Goal: Find contact information: Find contact information

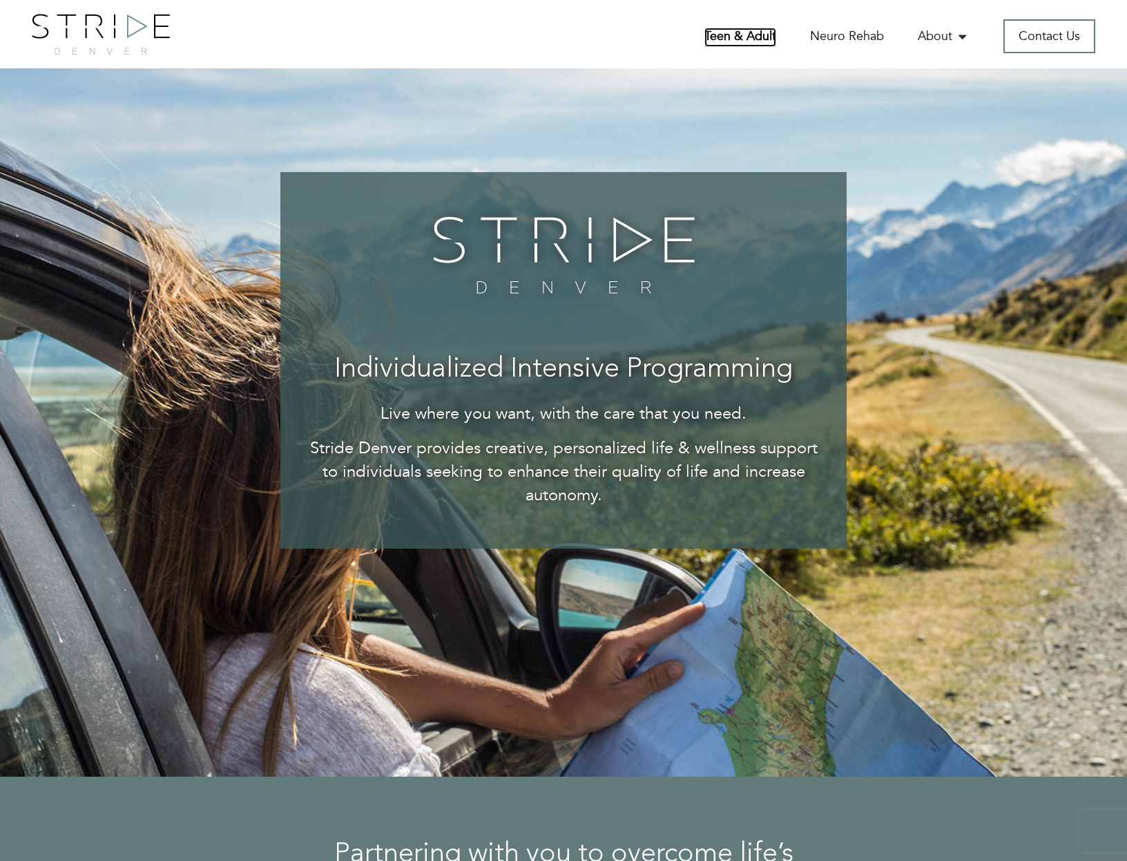
click at [729, 32] on link "Teen & Adult" at bounding box center [740, 37] width 72 height 19
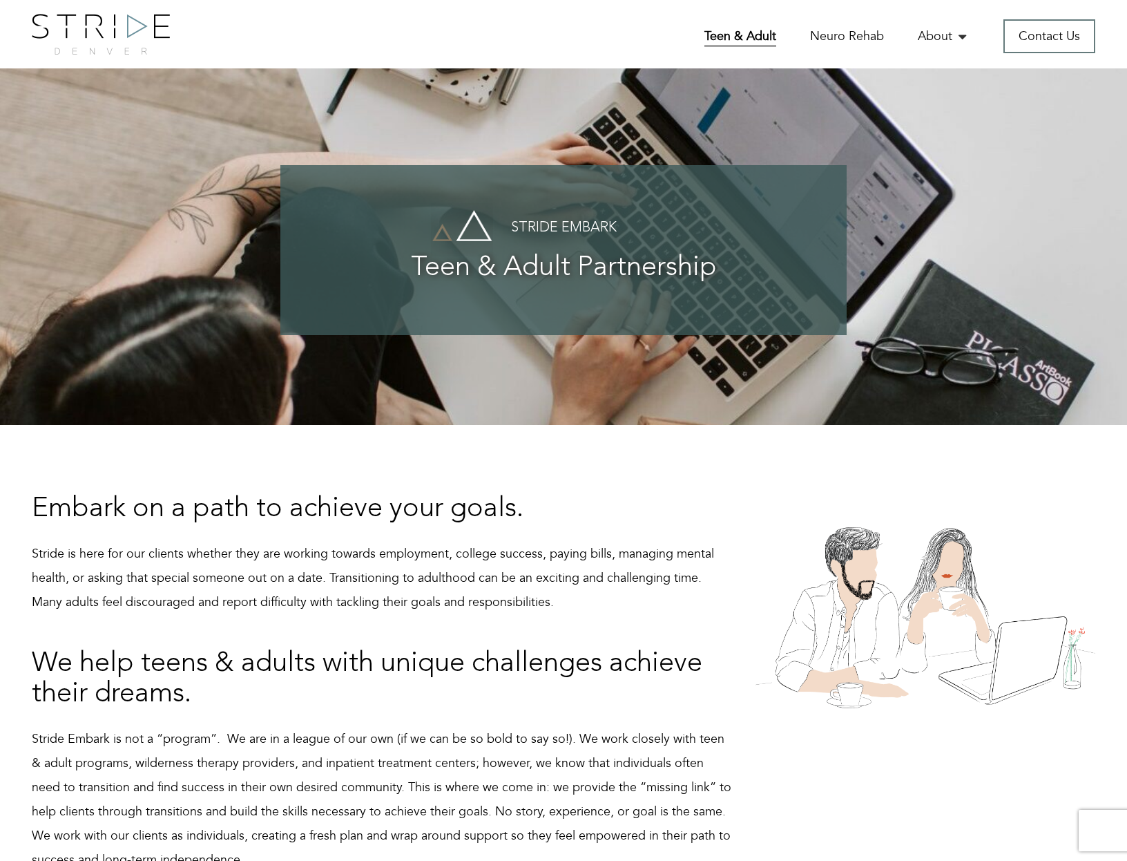
click at [573, 227] on h4 "Stride Embark" at bounding box center [563, 227] width 511 height 15
click at [519, 569] on p "Stride is here for our clients whether they are working towards employment, col…" at bounding box center [383, 577] width 702 height 73
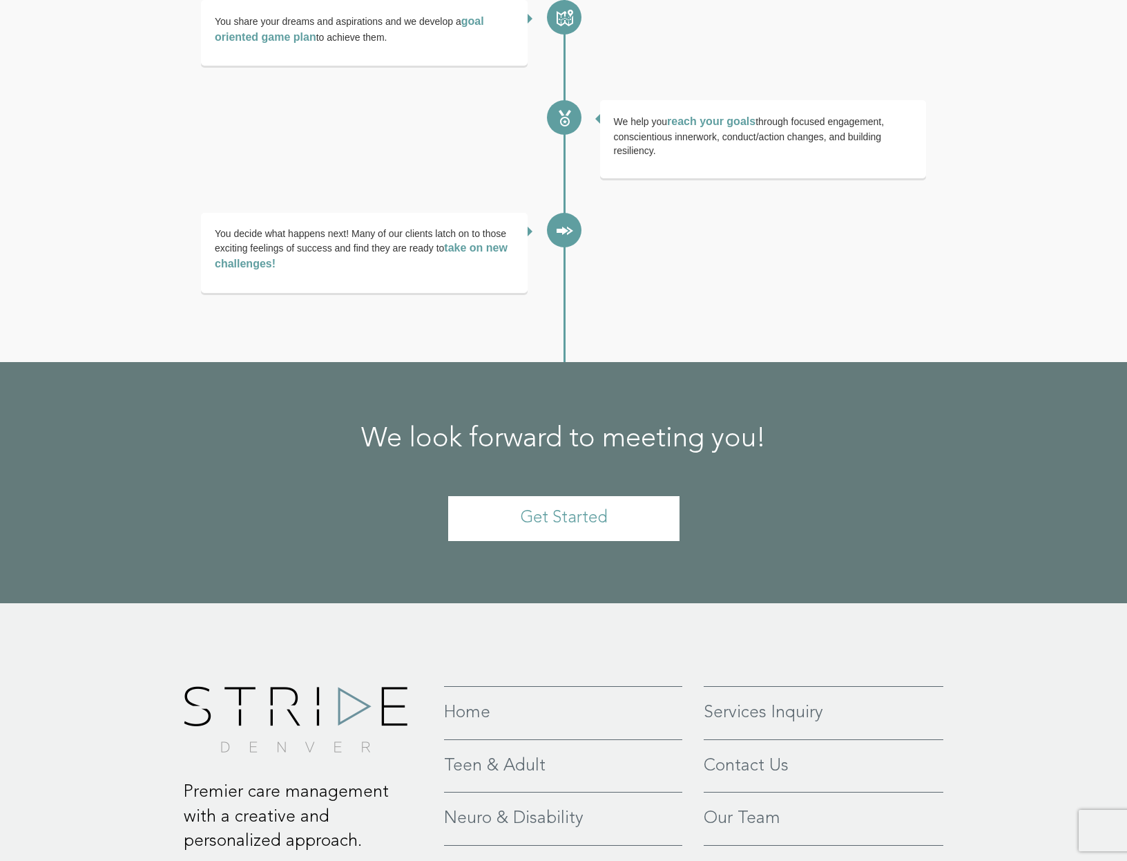
scroll to position [2906, 0]
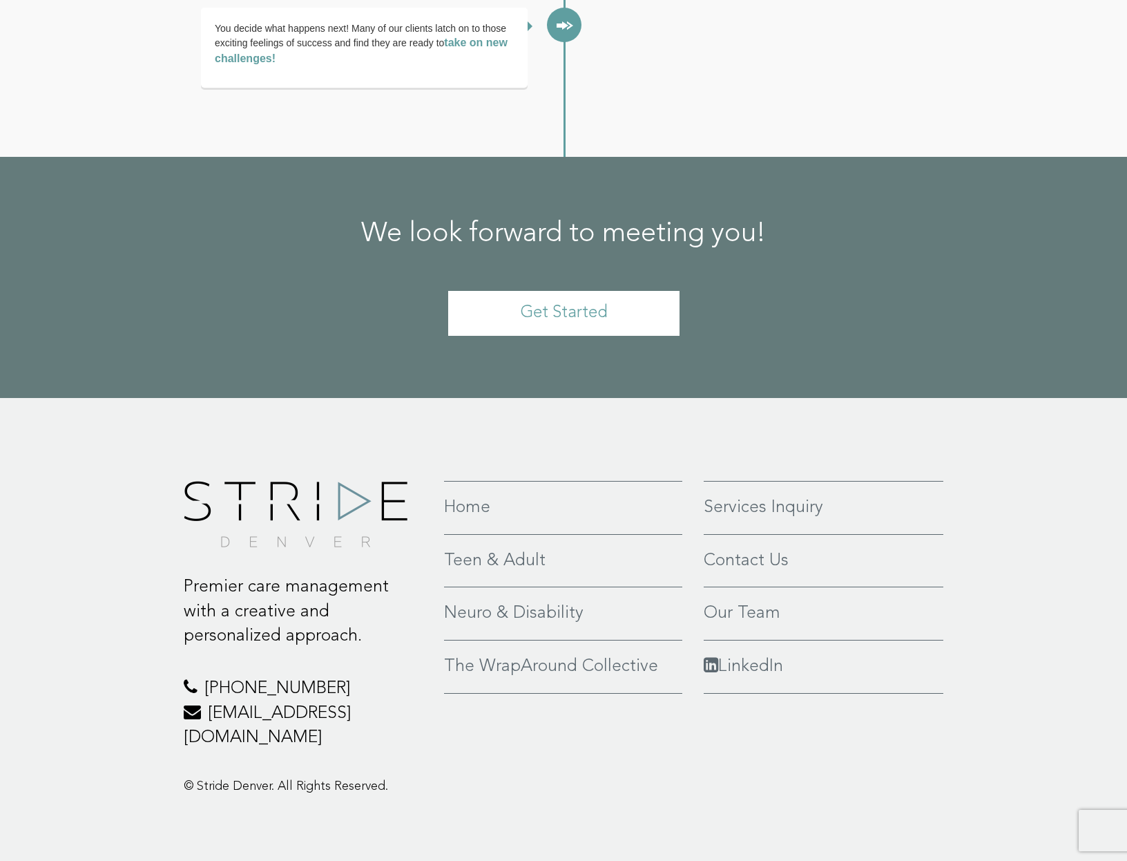
click at [307, 711] on p "[PHONE_NUMBER] [EMAIL_ADDRESS][DOMAIN_NAME]" at bounding box center [304, 713] width 240 height 74
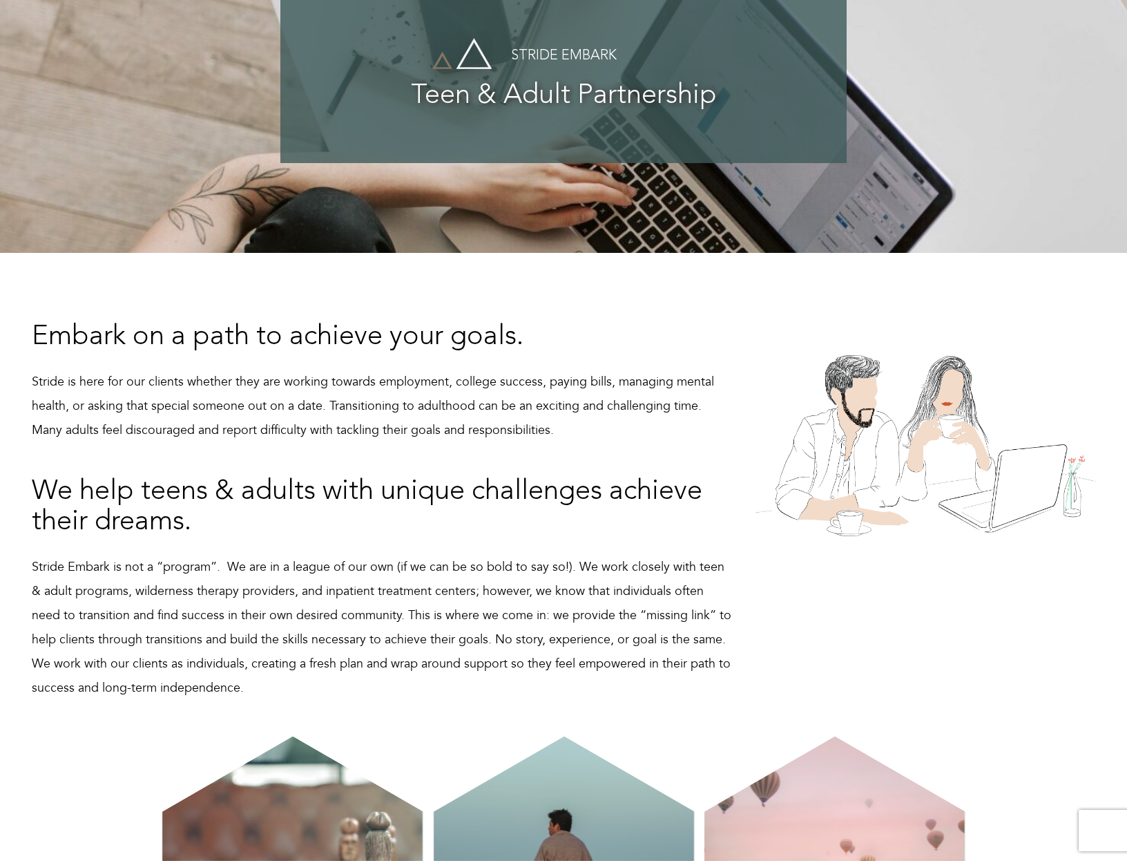
scroll to position [0, 0]
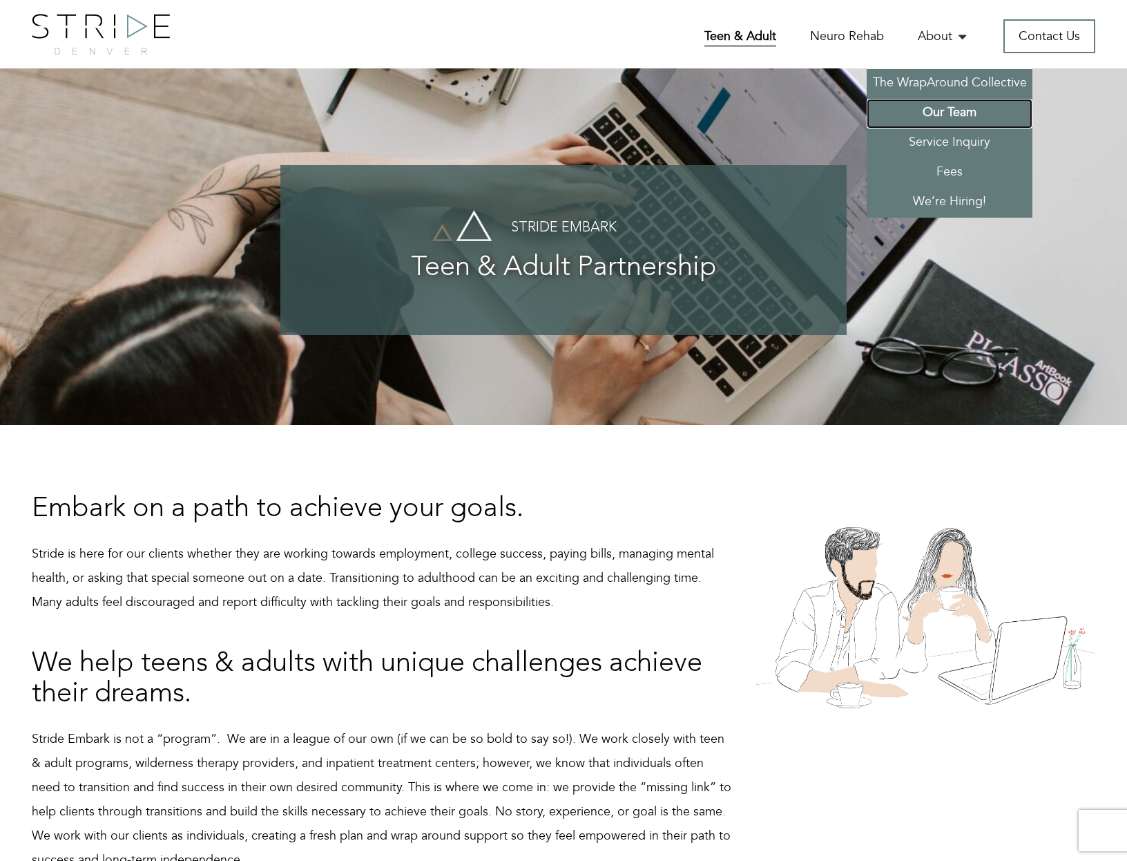
click at [936, 108] on link "Our Team" at bounding box center [950, 114] width 166 height 30
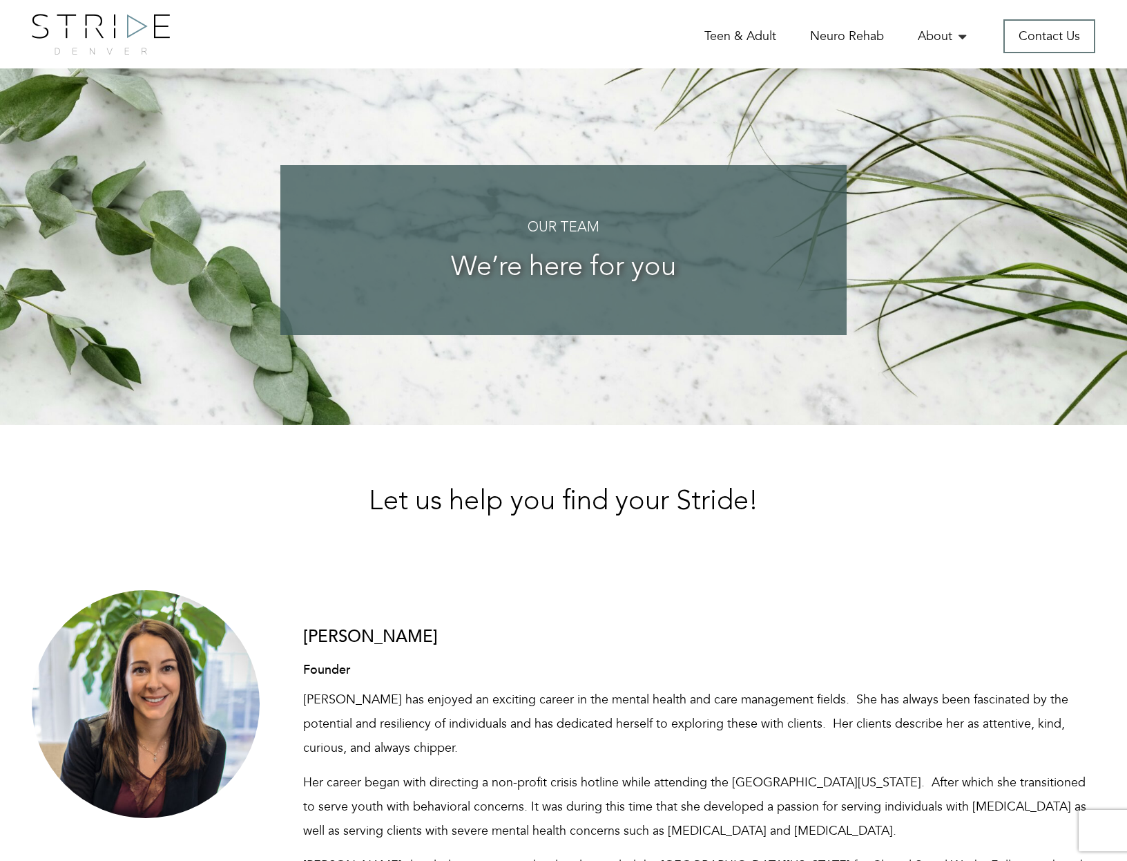
click at [349, 651] on div "Meg Bozzay Founder Meg has enjoyed an exciting career in the mental health and …" at bounding box center [699, 854] width 793 height 494
click at [349, 634] on h3 "Meg Bozzay" at bounding box center [699, 637] width 793 height 18
copy div "Meg Bozzay"
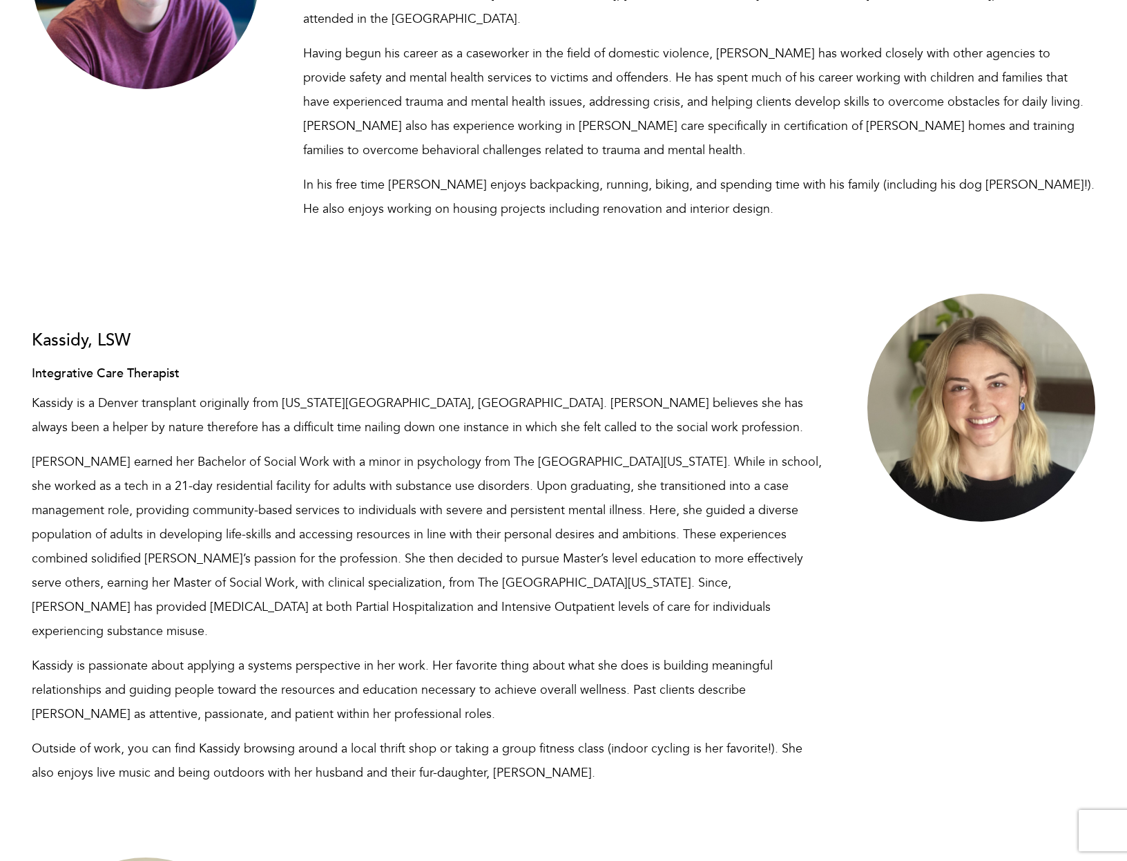
scroll to position [4594, 0]
